Goal: Task Accomplishment & Management: Manage account settings

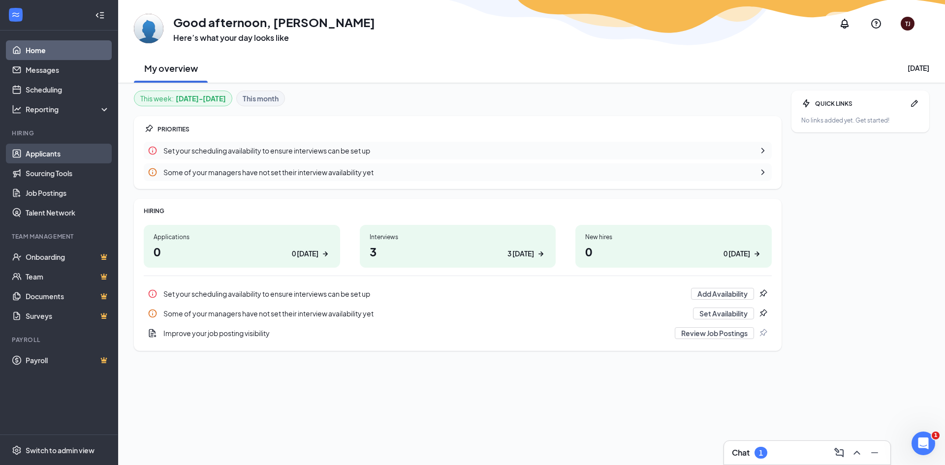
click at [44, 153] on link "Applicants" at bounding box center [68, 154] width 84 height 20
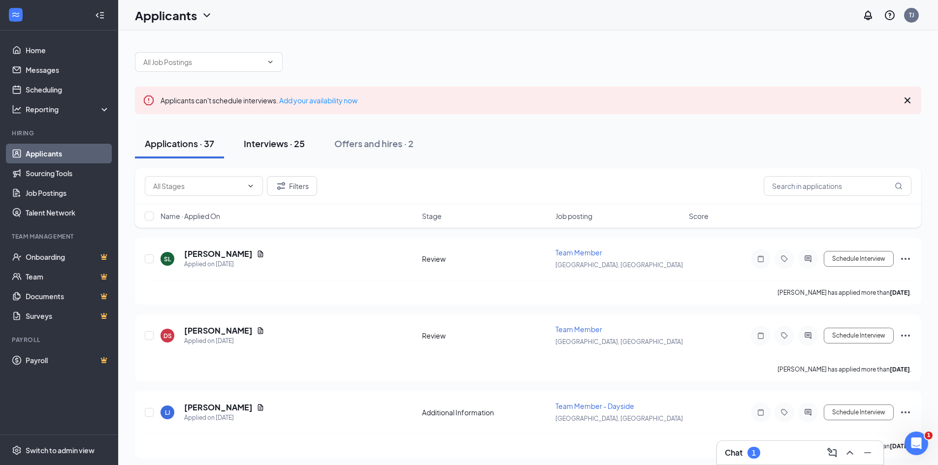
click at [292, 145] on div "Interviews · 25" at bounding box center [274, 143] width 61 height 12
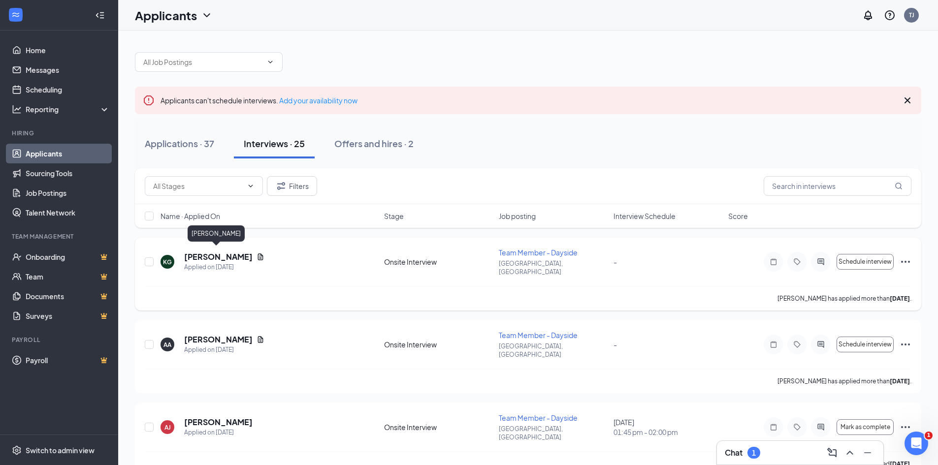
click at [185, 254] on h5 "[PERSON_NAME]" at bounding box center [218, 257] width 68 height 11
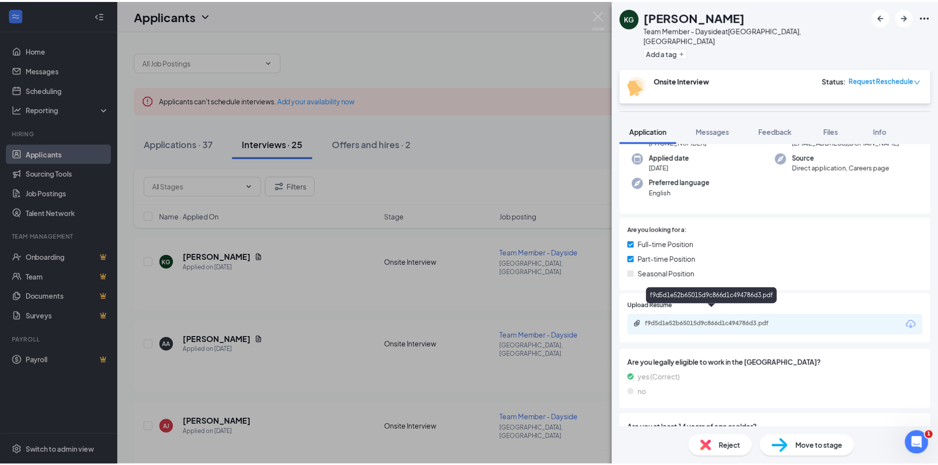
scroll to position [98, 0]
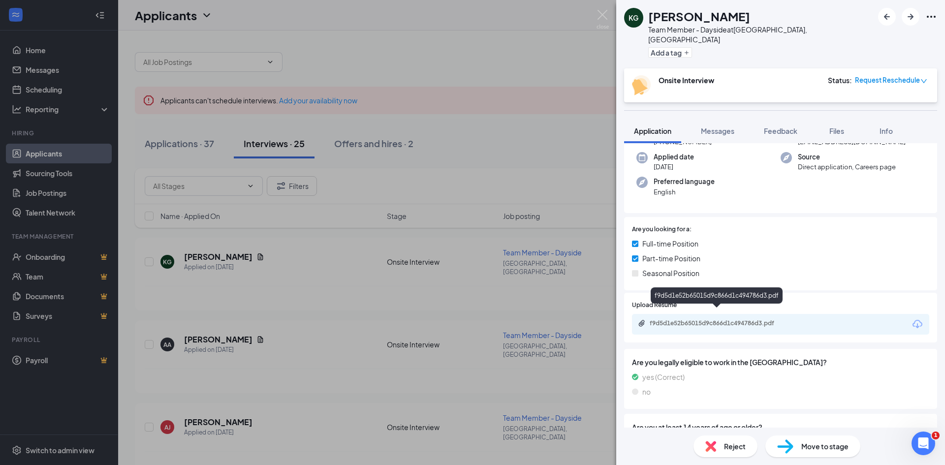
click at [706, 319] on div "f9d5d1e52b65015d9c866d1c494786d3.pdf" at bounding box center [719, 323] width 138 height 8
click at [604, 16] on img at bounding box center [603, 19] width 12 height 19
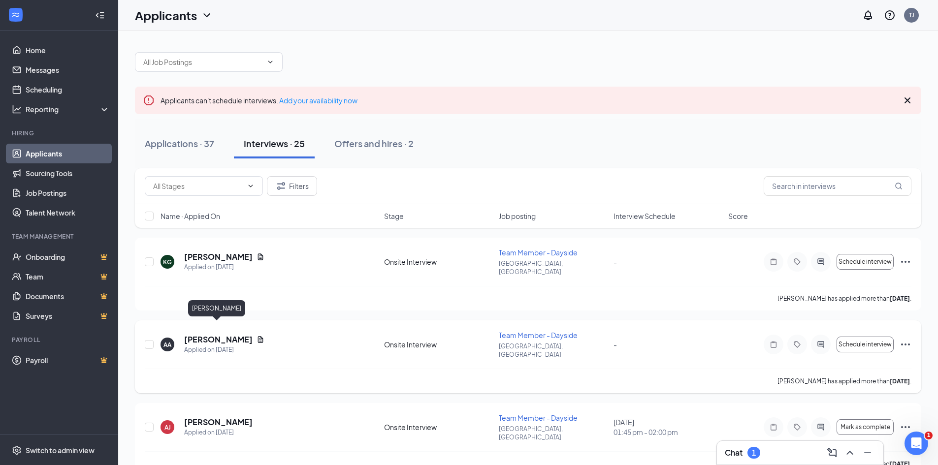
click at [201, 334] on h5 "[PERSON_NAME]" at bounding box center [218, 339] width 68 height 11
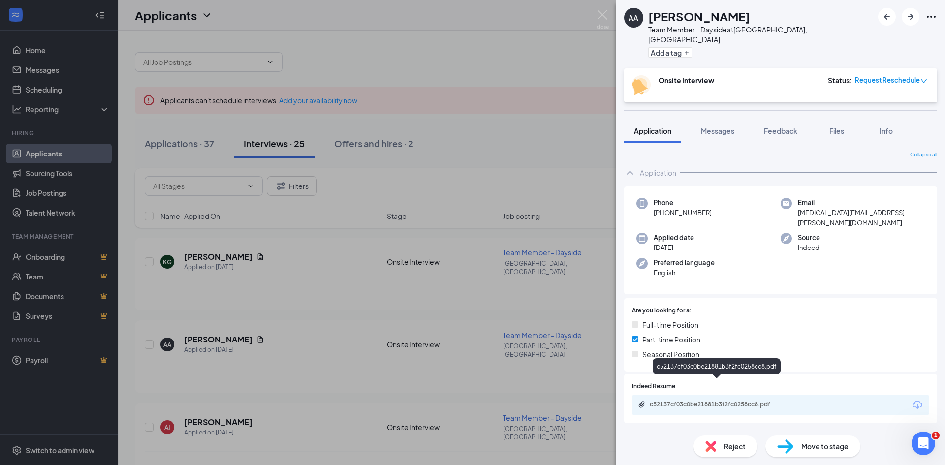
click at [730, 401] on div "c52137cf03c0be21881b3f2fc0258cc8.pdf" at bounding box center [719, 405] width 138 height 8
click at [603, 13] on img at bounding box center [603, 19] width 12 height 19
